Goal: Task Accomplishment & Management: Use online tool/utility

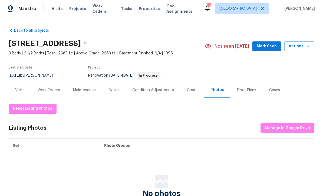
click at [46, 91] on div "Work Orders" at bounding box center [49, 89] width 22 height 5
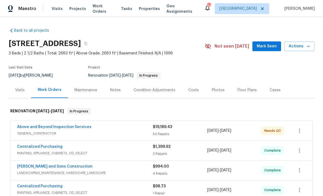
click at [43, 127] on link "Above and Beyond Inspection Services" at bounding box center [54, 127] width 74 height 4
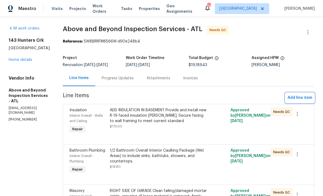
click at [298, 101] on span "Add line item" at bounding box center [299, 97] width 25 height 7
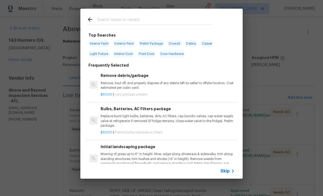
click at [234, 173] on icon at bounding box center [232, 171] width 6 height 6
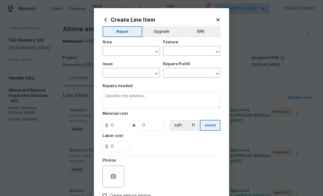
click at [111, 51] on input "text" at bounding box center [123, 51] width 42 height 8
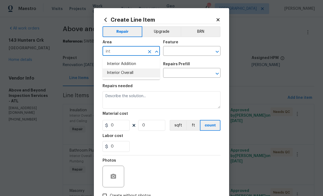
click at [118, 75] on li "Interior Overall" at bounding box center [130, 72] width 57 height 9
type input "Interior Overall"
click at [172, 54] on input "text" at bounding box center [184, 51] width 42 height 8
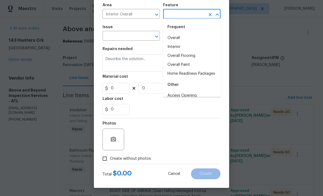
scroll to position [38, 0]
click at [172, 174] on span "Cancel" at bounding box center [174, 174] width 12 height 4
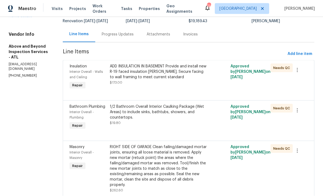
scroll to position [48, 0]
